Goal: Information Seeking & Learning: Learn about a topic

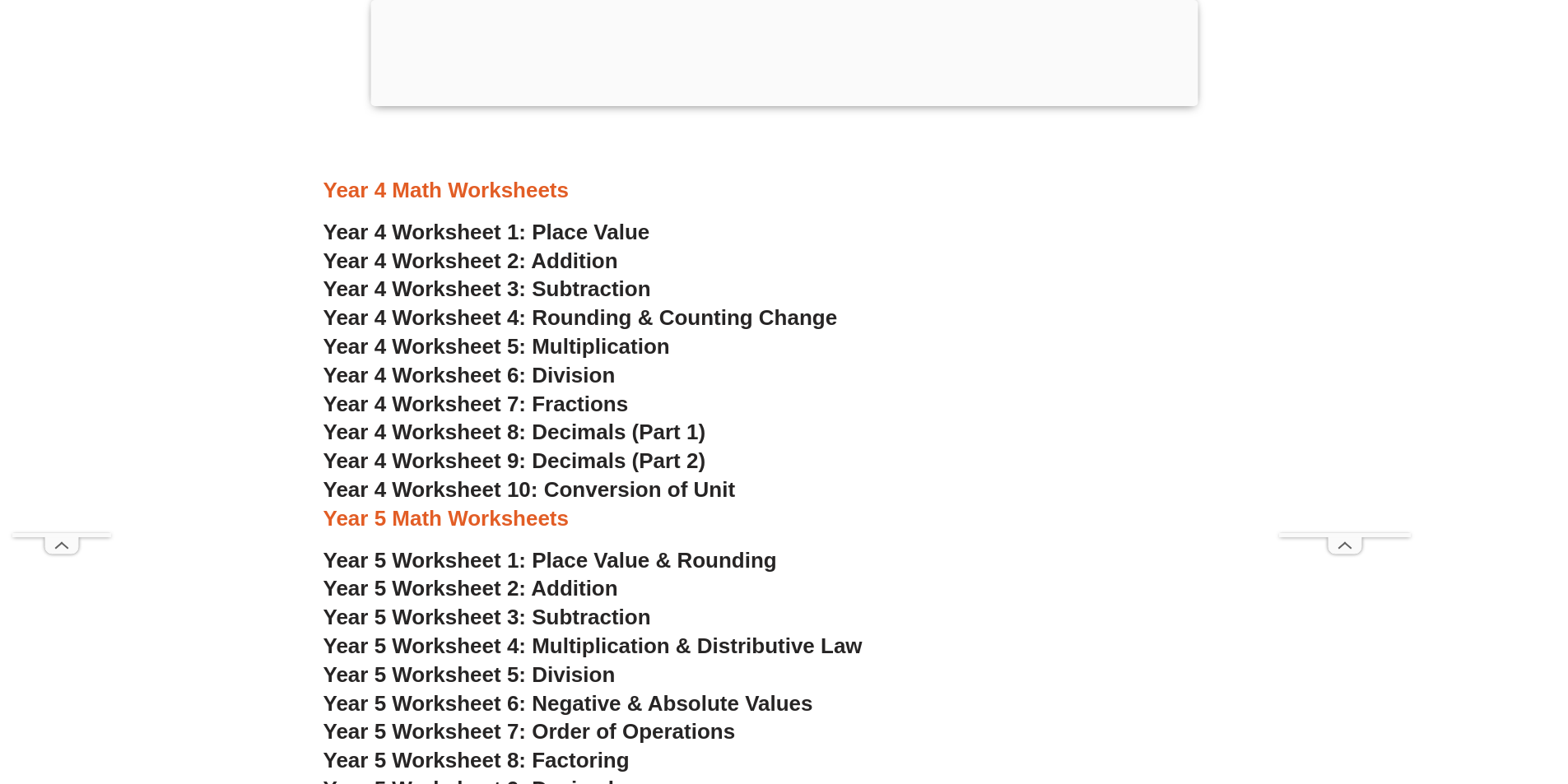
scroll to position [3045, 0]
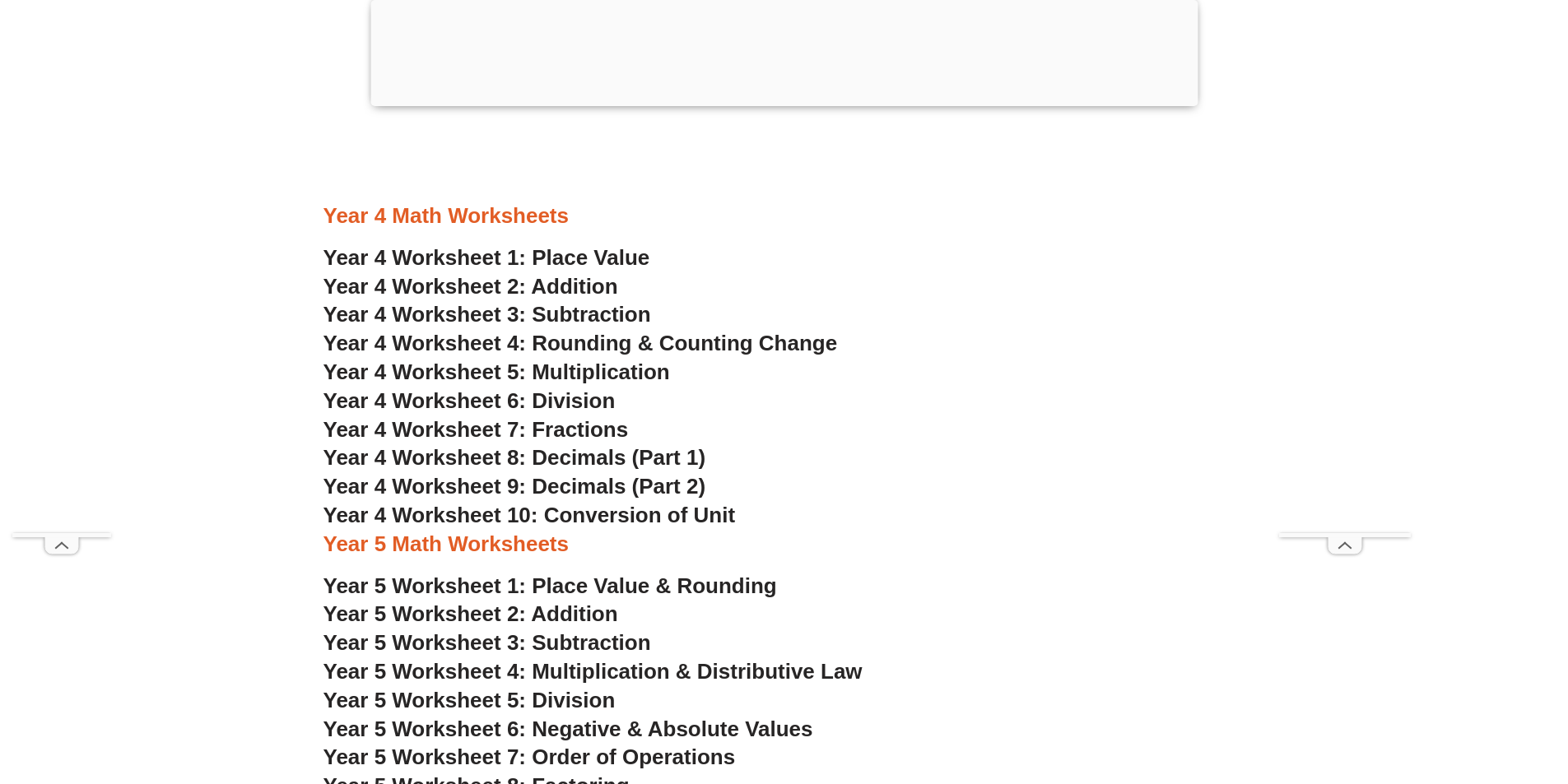
click at [637, 464] on span "Year 4 Worksheet 8: Decimals (Part 1)" at bounding box center [515, 458] width 383 height 25
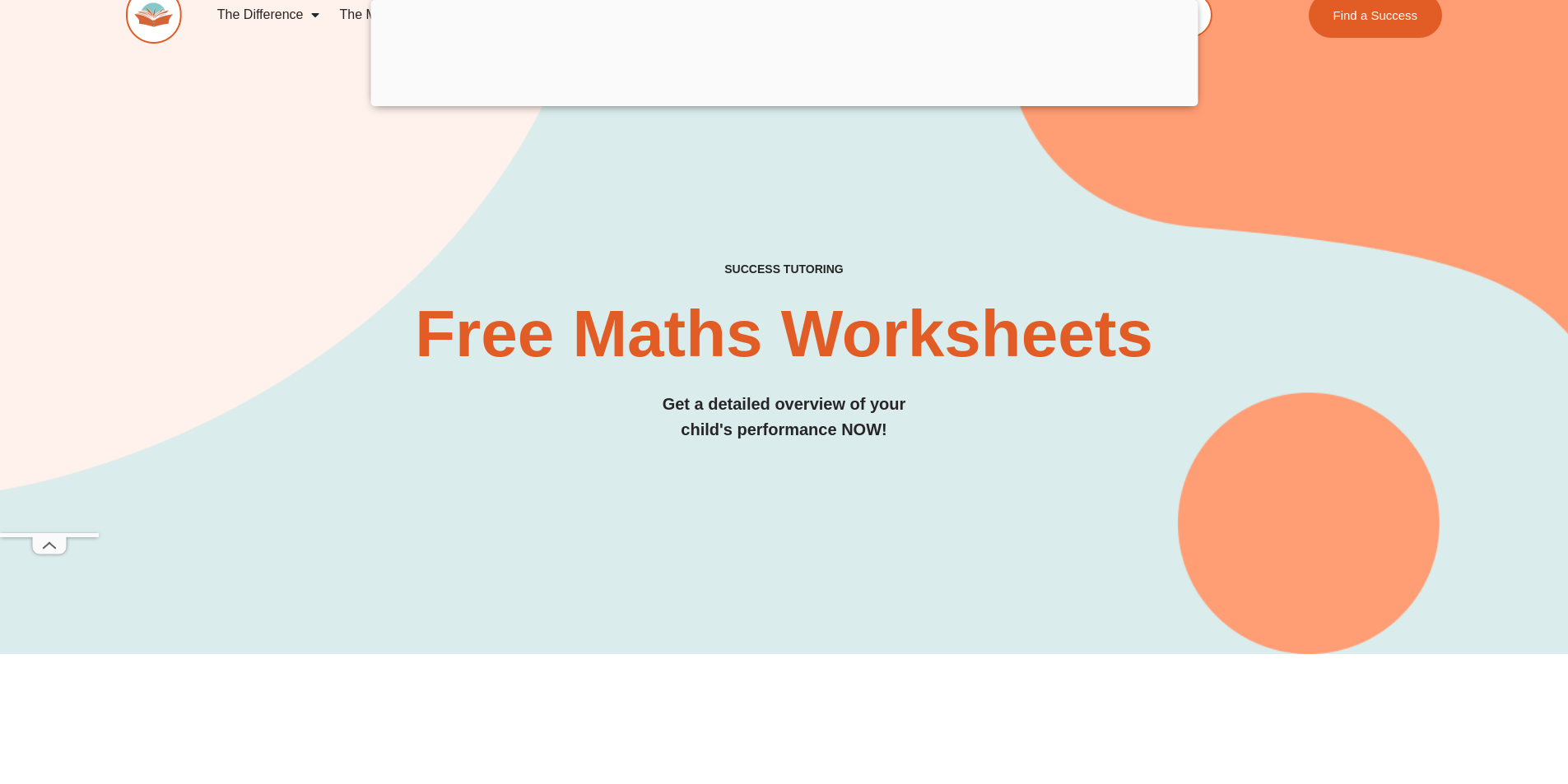
scroll to position [4, 0]
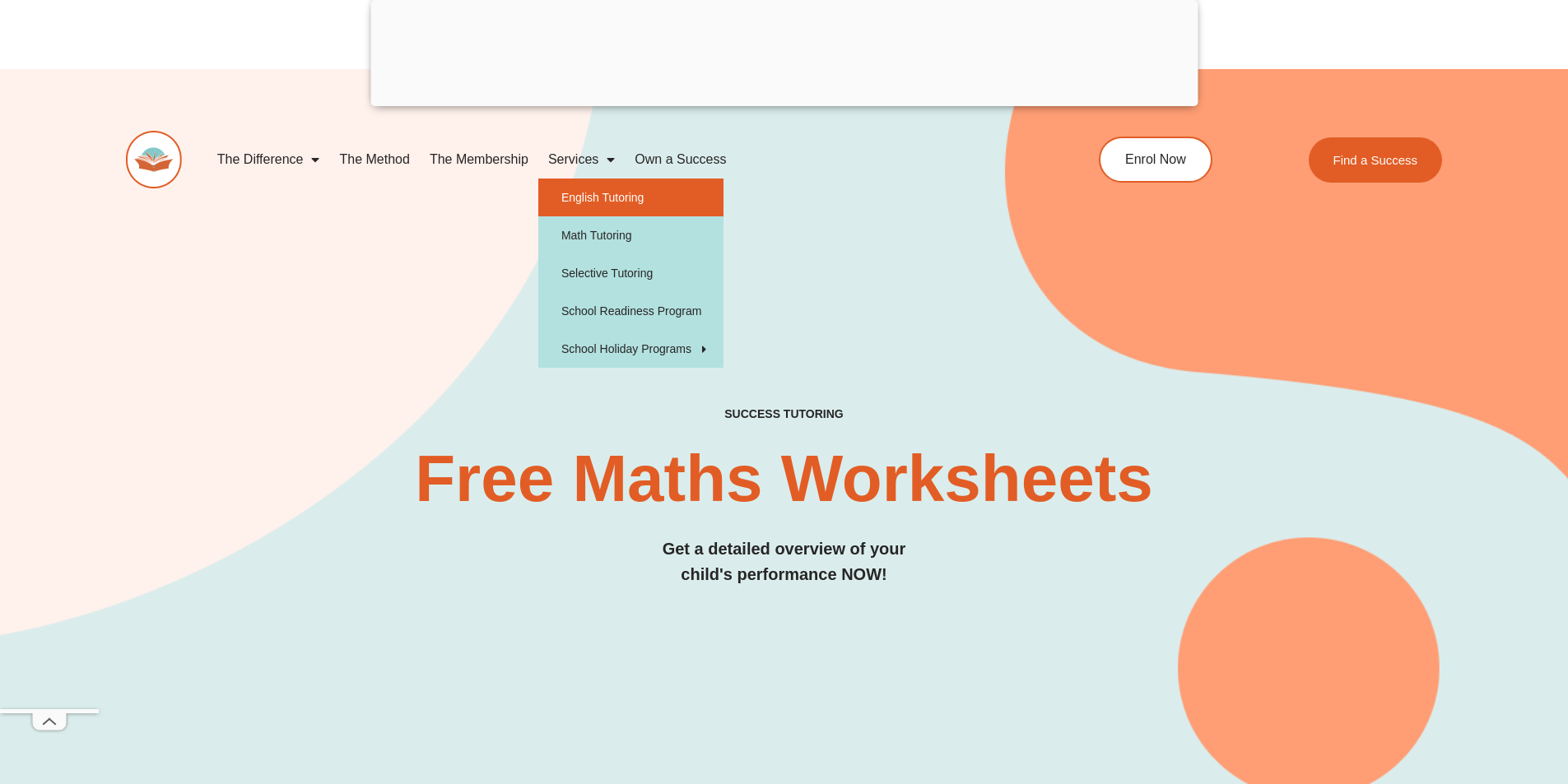
click at [607, 192] on link "English Tutoring" at bounding box center [631, 198] width 185 height 38
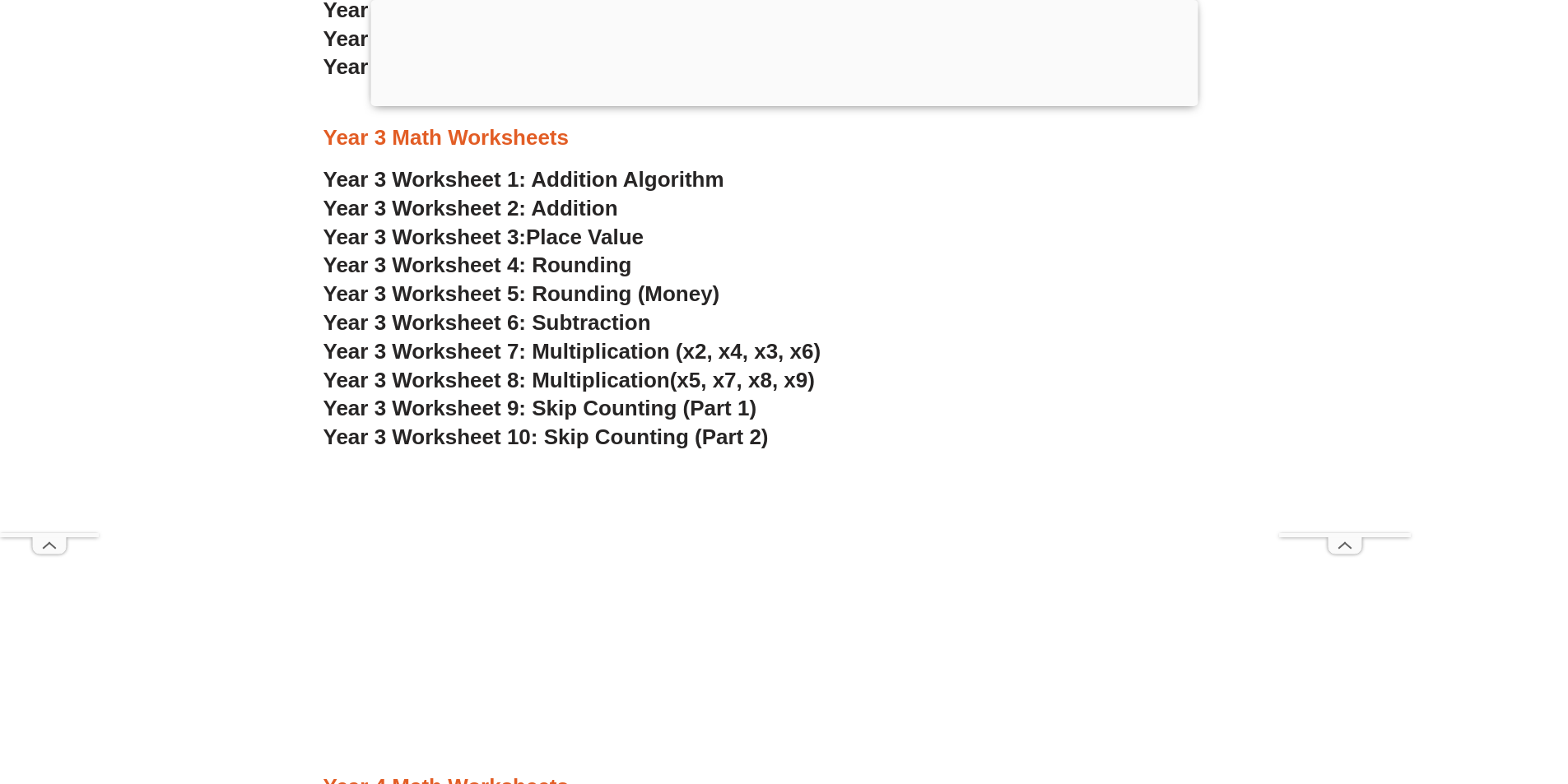
scroll to position [2746, 0]
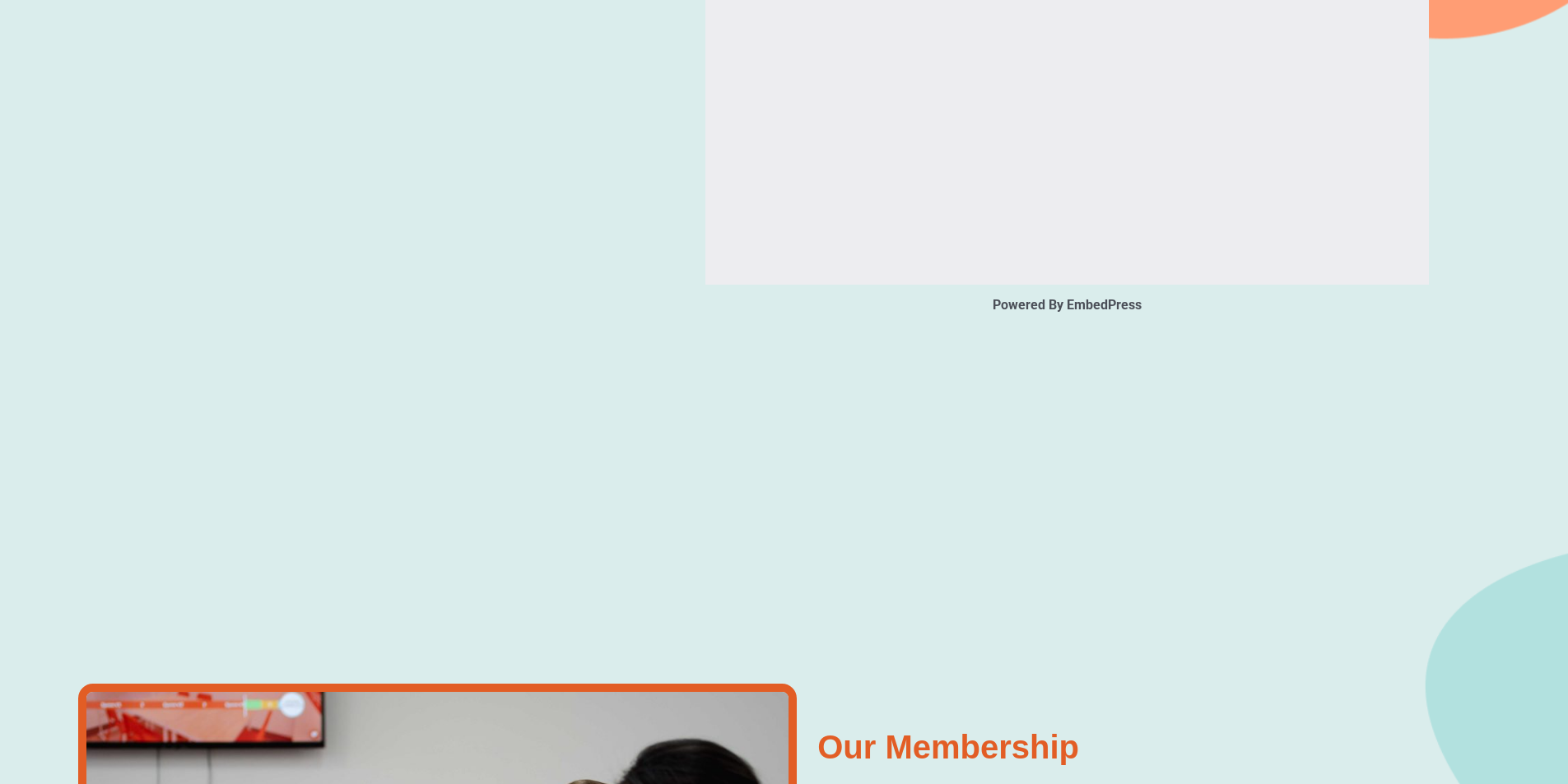
type input "*"
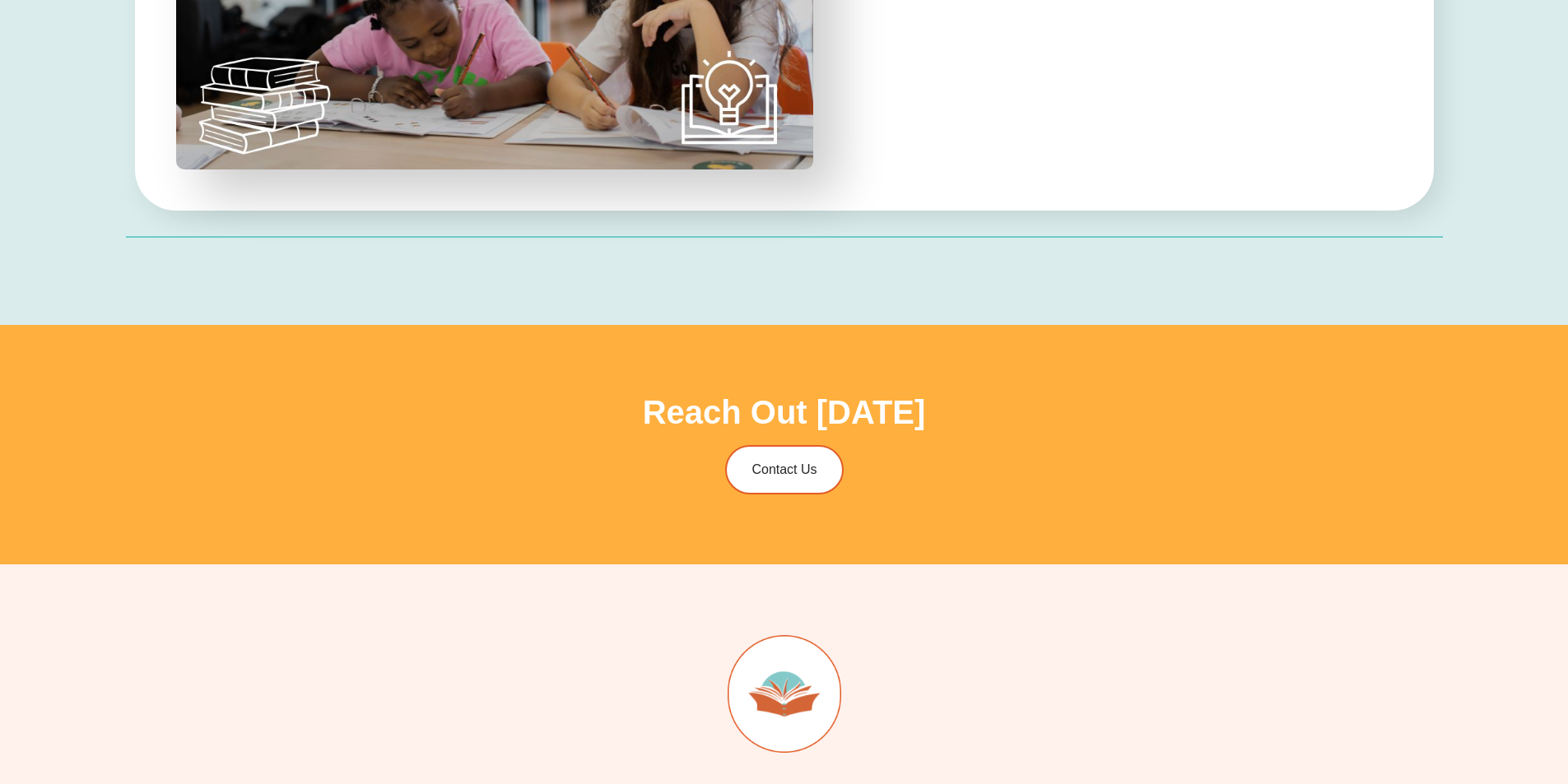
scroll to position [6169, 0]
